Goal: Entertainment & Leisure: Consume media (video, audio)

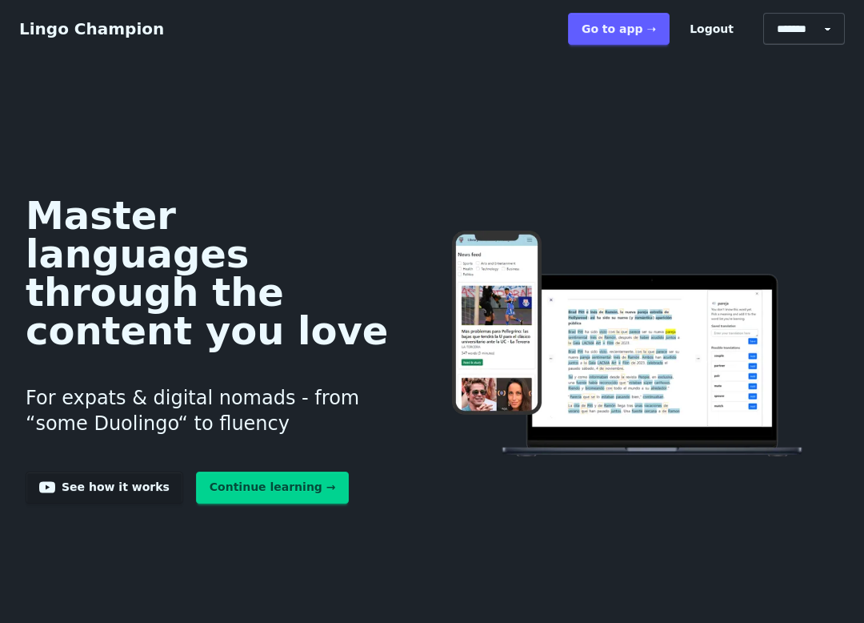
click at [615, 38] on link "Go to app ➝" at bounding box center [619, 29] width 102 height 32
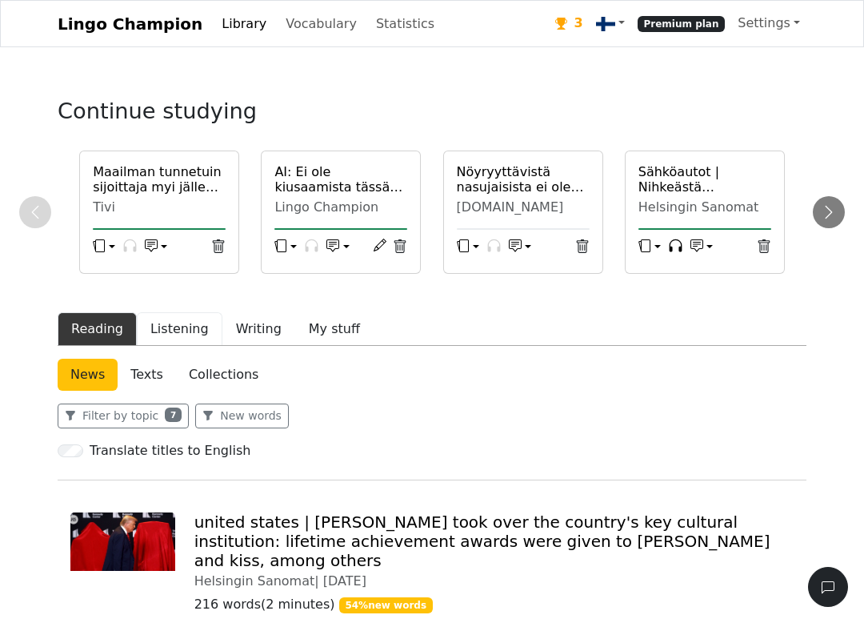
click at [181, 325] on button "Listening" at bounding box center [180, 329] width 86 height 34
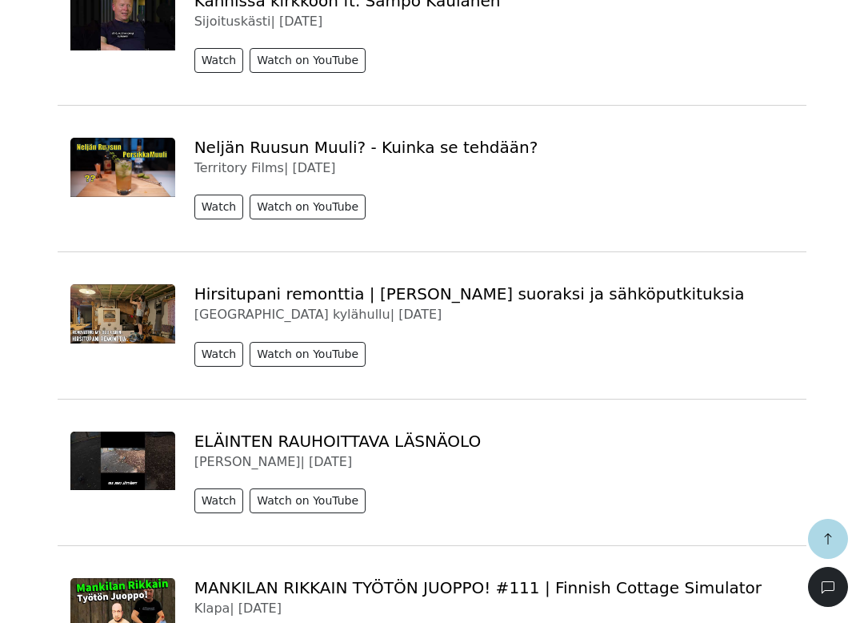
scroll to position [725, 0]
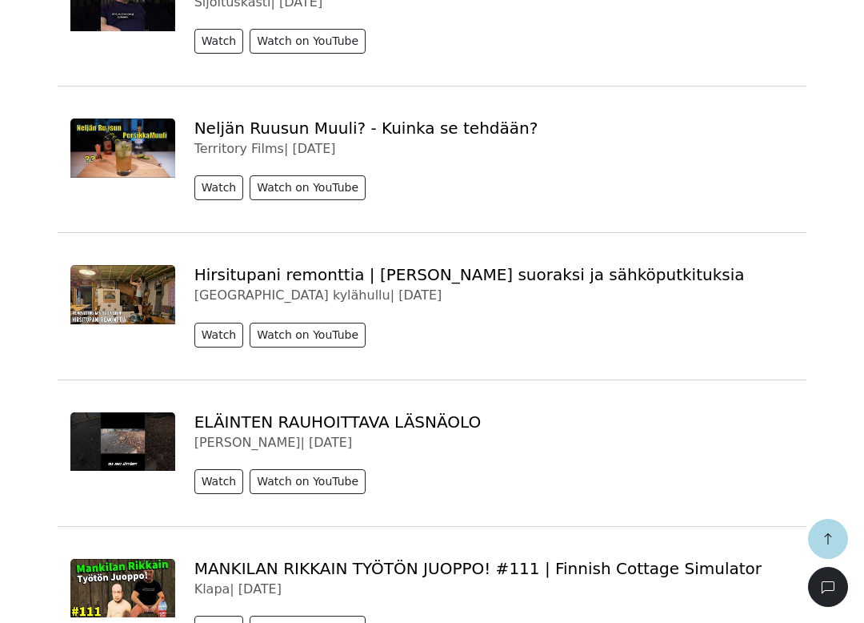
click at [210, 338] on button "Watch" at bounding box center [219, 334] width 50 height 25
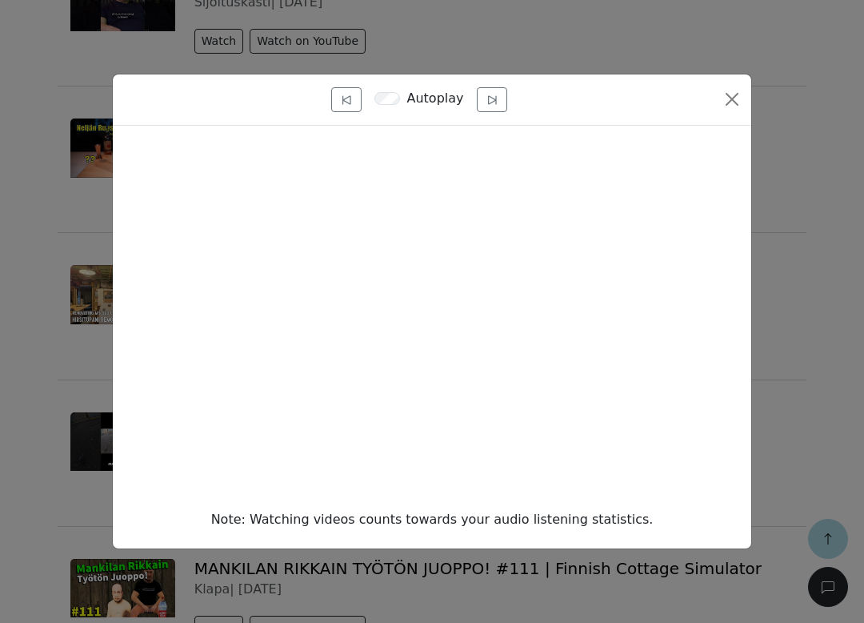
click at [736, 98] on button "Close" at bounding box center [732, 99] width 26 height 26
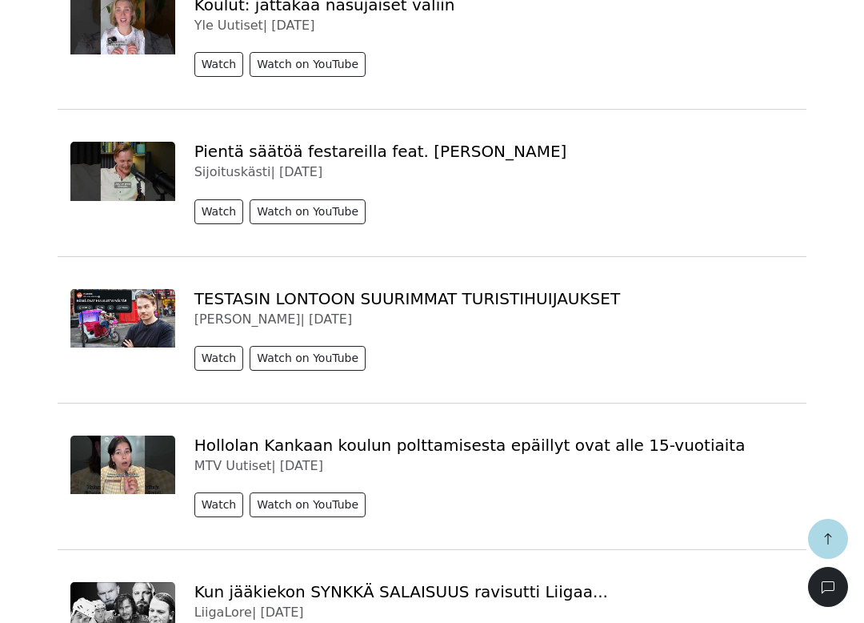
scroll to position [2375, 0]
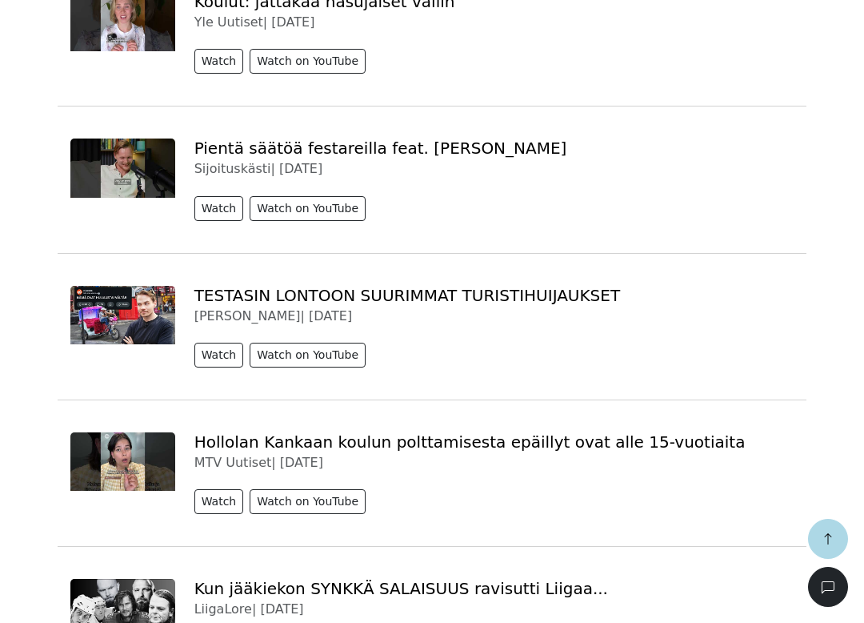
click at [829, 538] on icon "button" at bounding box center [828, 538] width 13 height 13
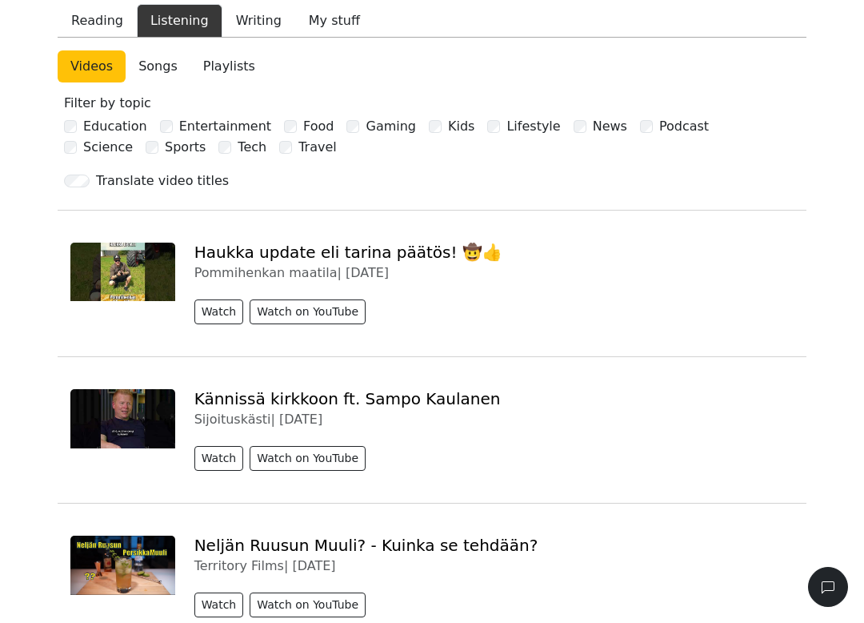
scroll to position [0, 0]
